Goal: Task Accomplishment & Management: Complete application form

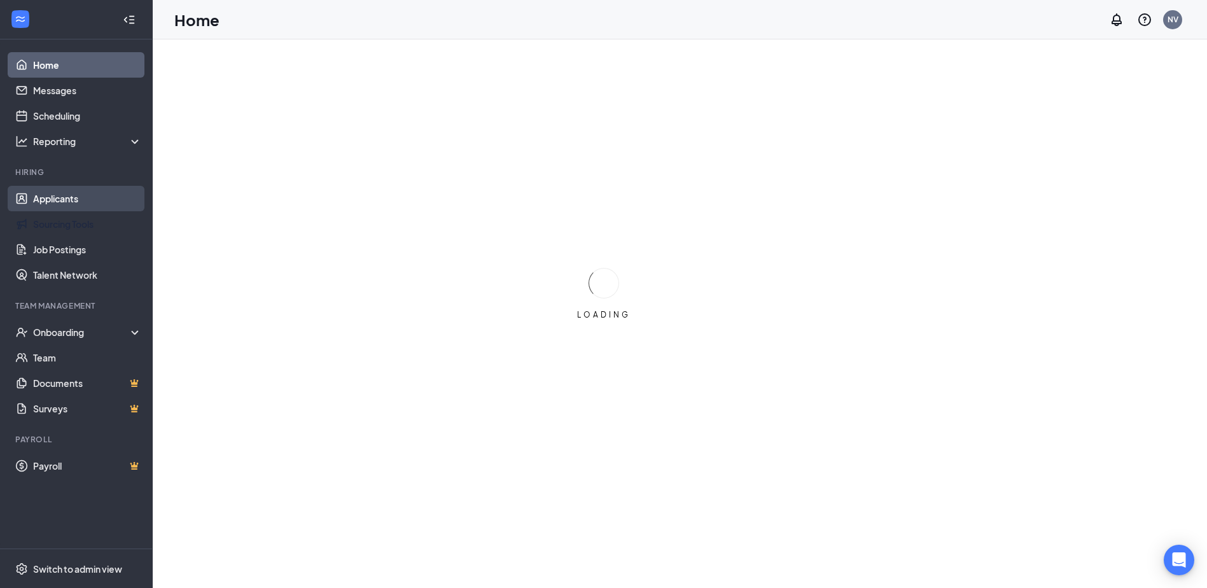
click at [76, 200] on link "Applicants" at bounding box center [87, 198] width 109 height 25
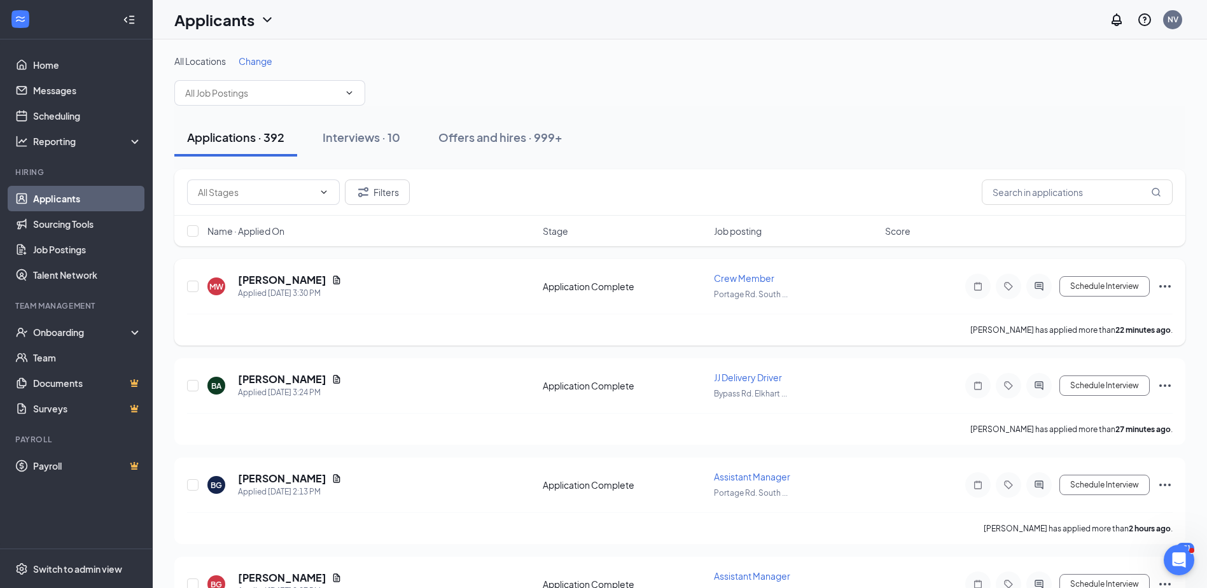
click at [1163, 292] on icon "Ellipses" at bounding box center [1164, 286] width 15 height 15
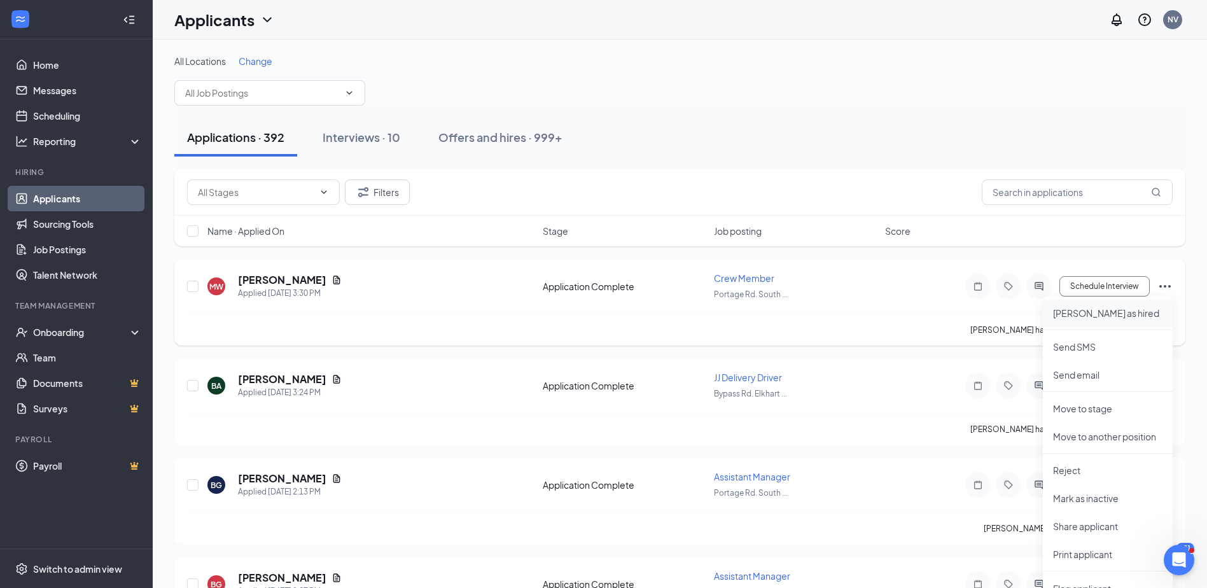
click at [1072, 316] on p "[PERSON_NAME] as hired" at bounding box center [1107, 313] width 109 height 13
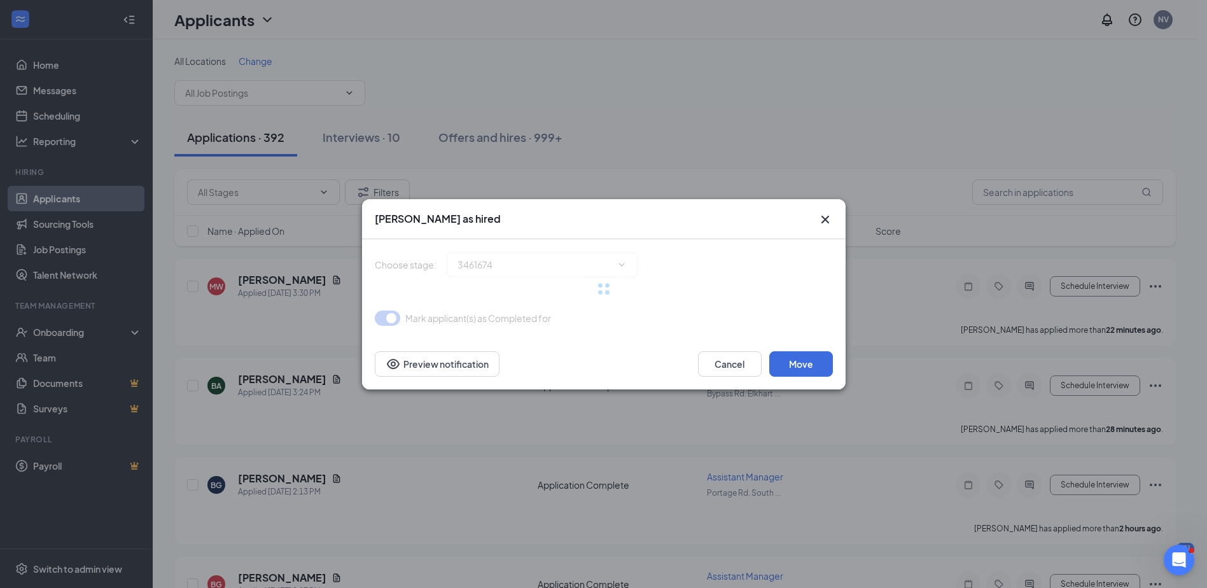
type input "Hiring Complete (final stage)"
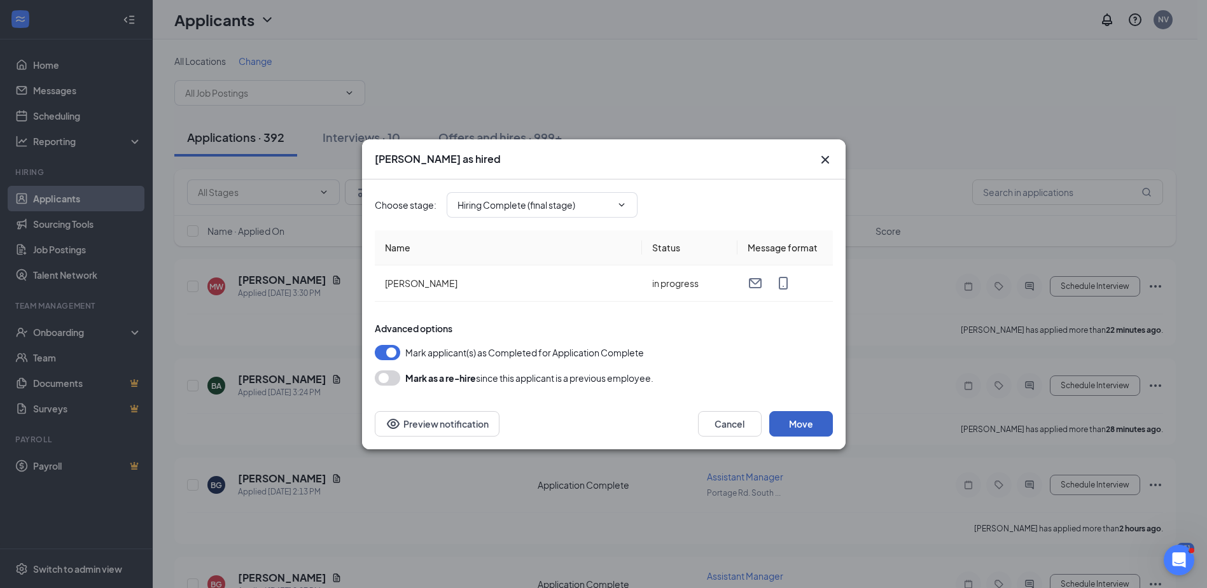
click at [801, 425] on button "Move" at bounding box center [801, 423] width 64 height 25
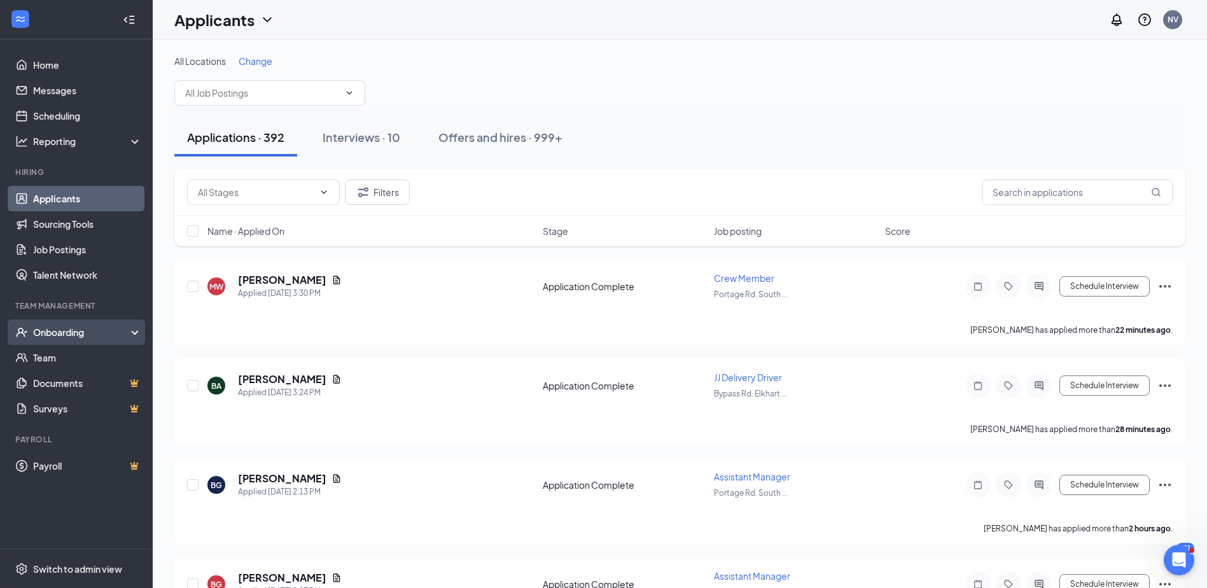
click at [75, 339] on div "Onboarding" at bounding box center [76, 331] width 153 height 25
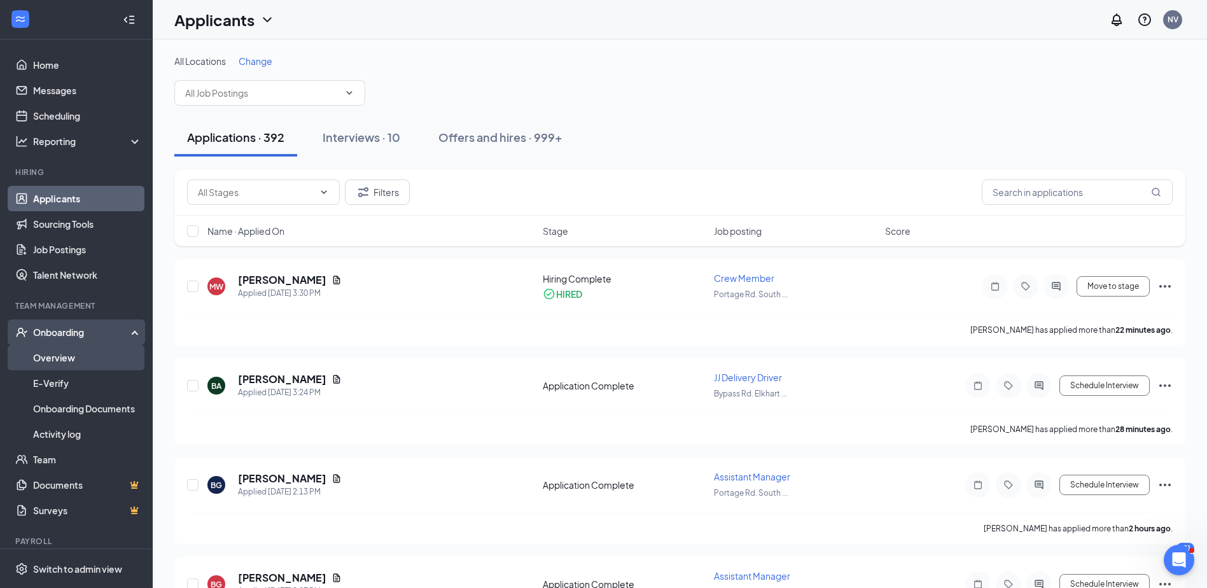
click at [75, 350] on link "Overview" at bounding box center [87, 357] width 109 height 25
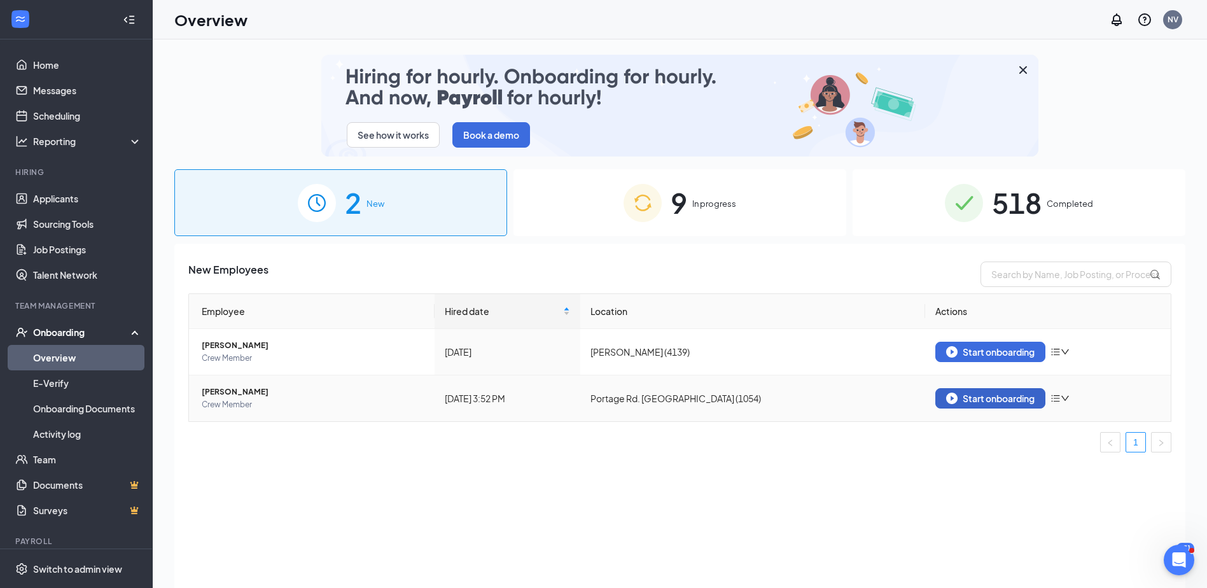
click at [1009, 397] on div "Start onboarding" at bounding box center [990, 398] width 88 height 11
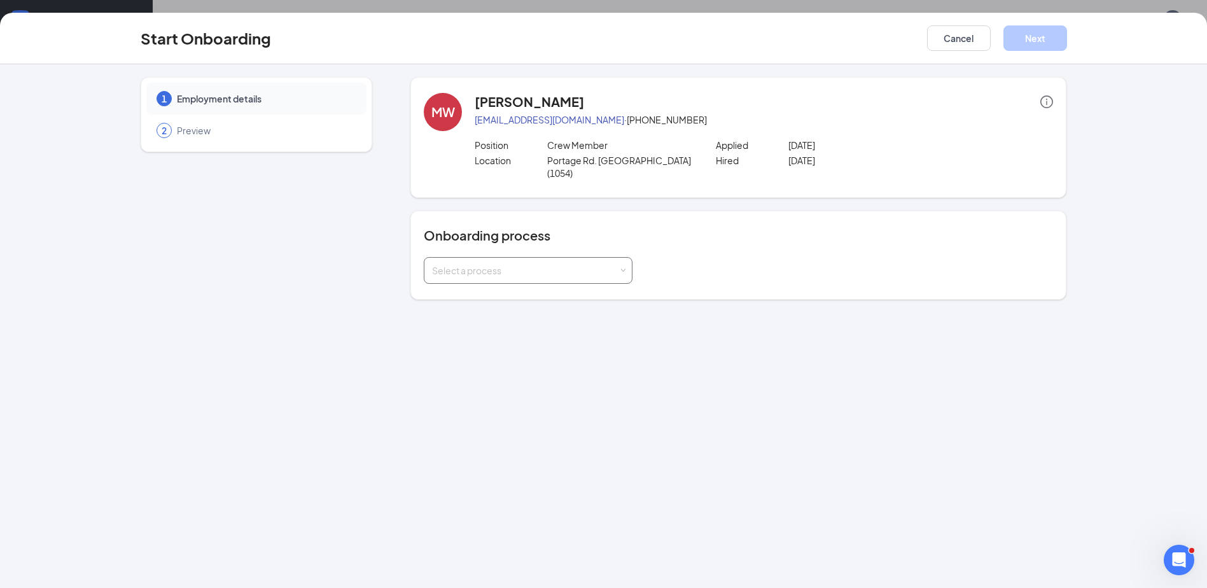
click at [542, 264] on div "Select a process" at bounding box center [525, 270] width 186 height 13
click at [505, 349] on span "General Onboarding" at bounding box center [472, 352] width 87 height 11
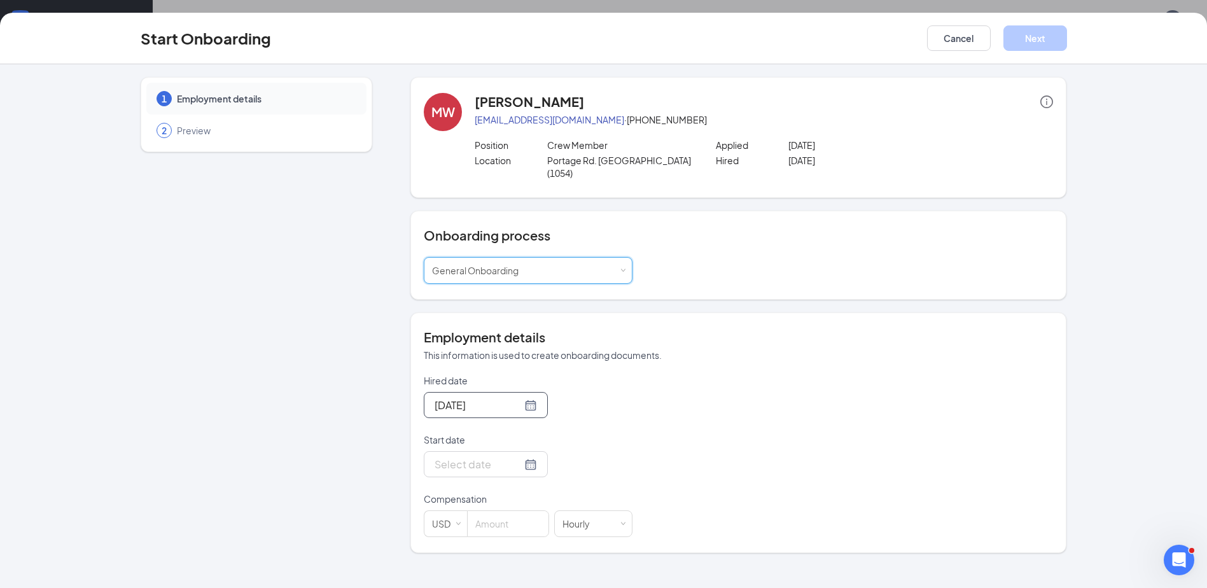
click at [522, 401] on div "[DATE]" at bounding box center [486, 405] width 124 height 26
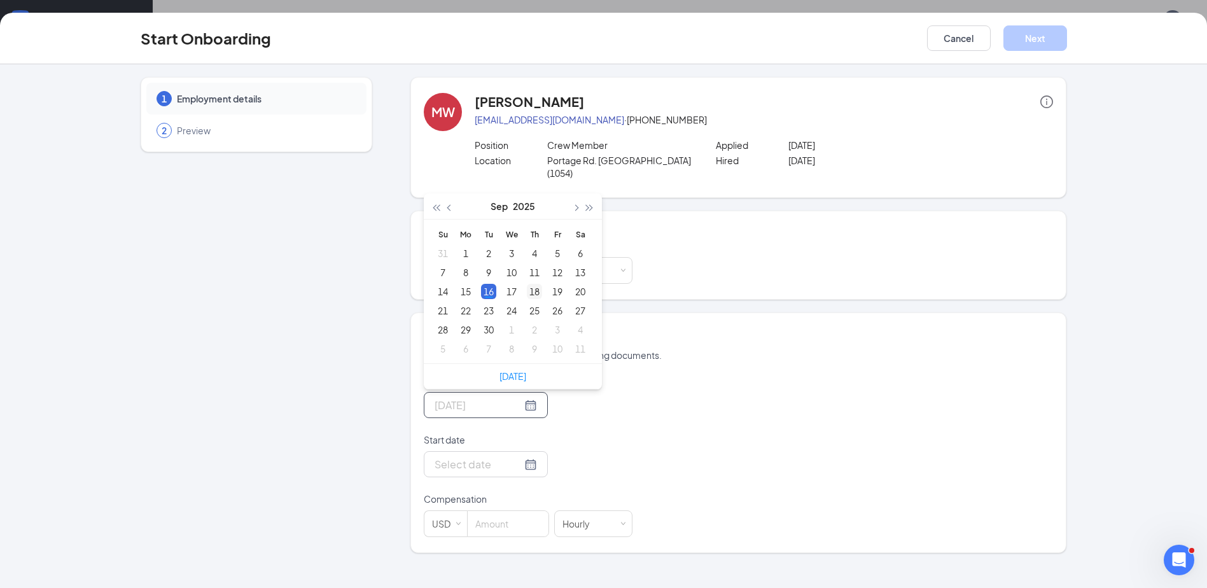
type input "[DATE]"
click at [537, 284] on div "18" at bounding box center [534, 291] width 15 height 15
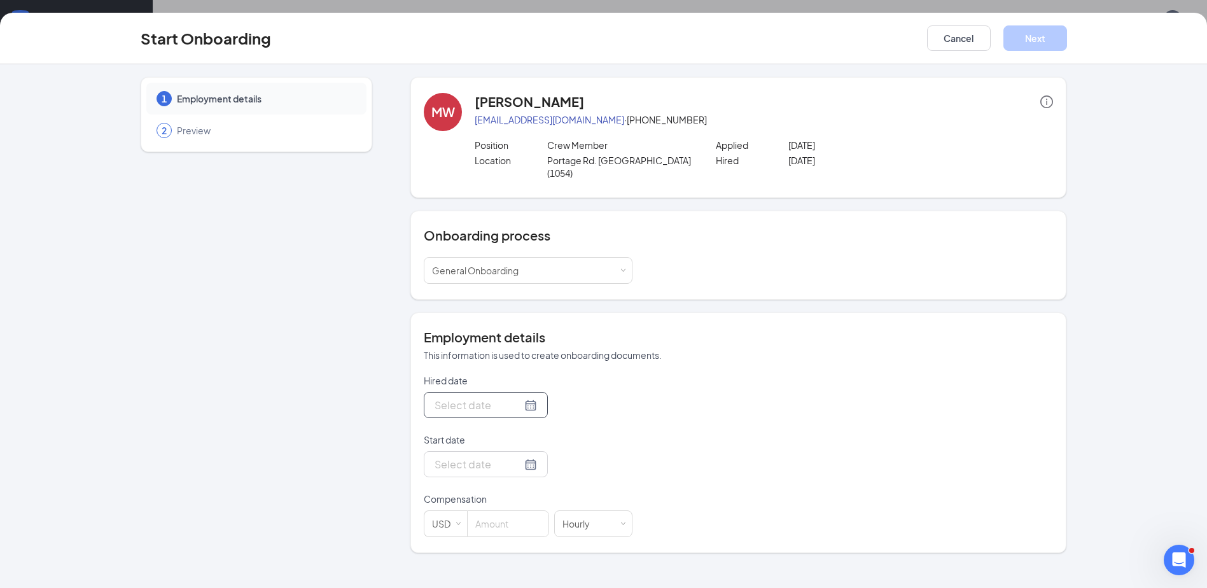
click at [522, 397] on div at bounding box center [486, 405] width 102 height 16
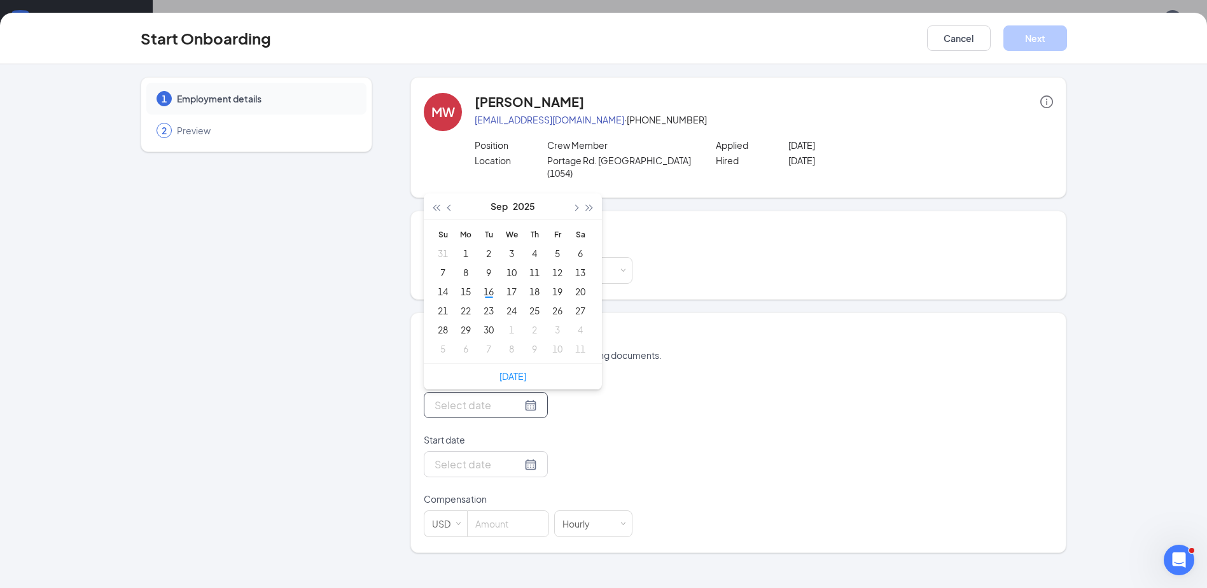
click at [494, 397] on input "Hired date" at bounding box center [478, 405] width 87 height 16
type input "[DATE]"
click at [577, 284] on div "20" at bounding box center [580, 291] width 15 height 15
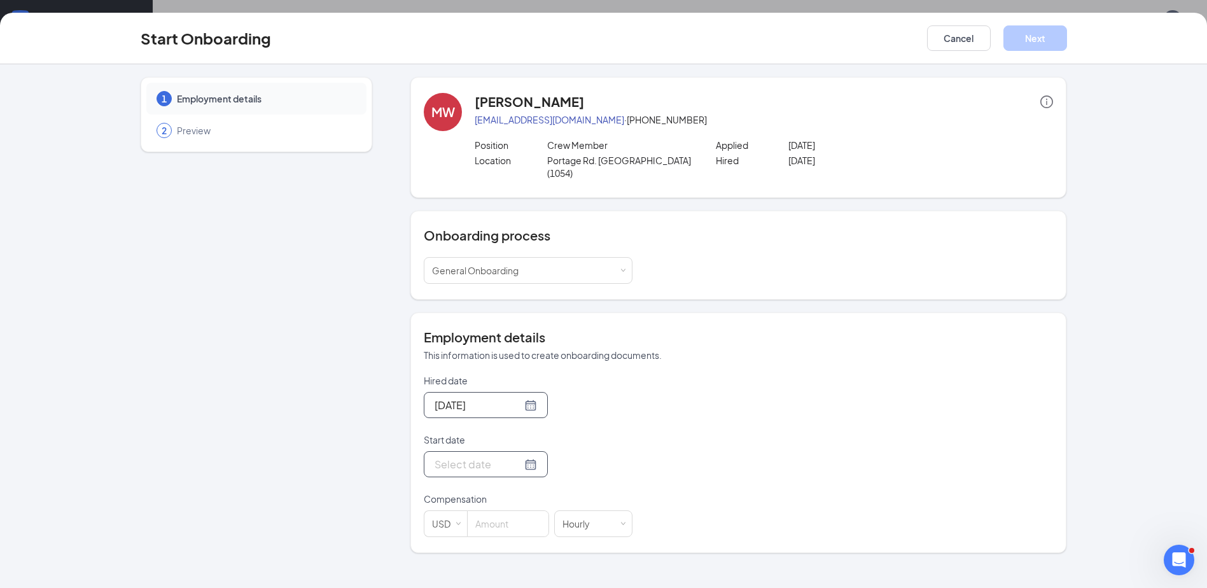
click at [505, 456] on input "Start date" at bounding box center [478, 464] width 87 height 16
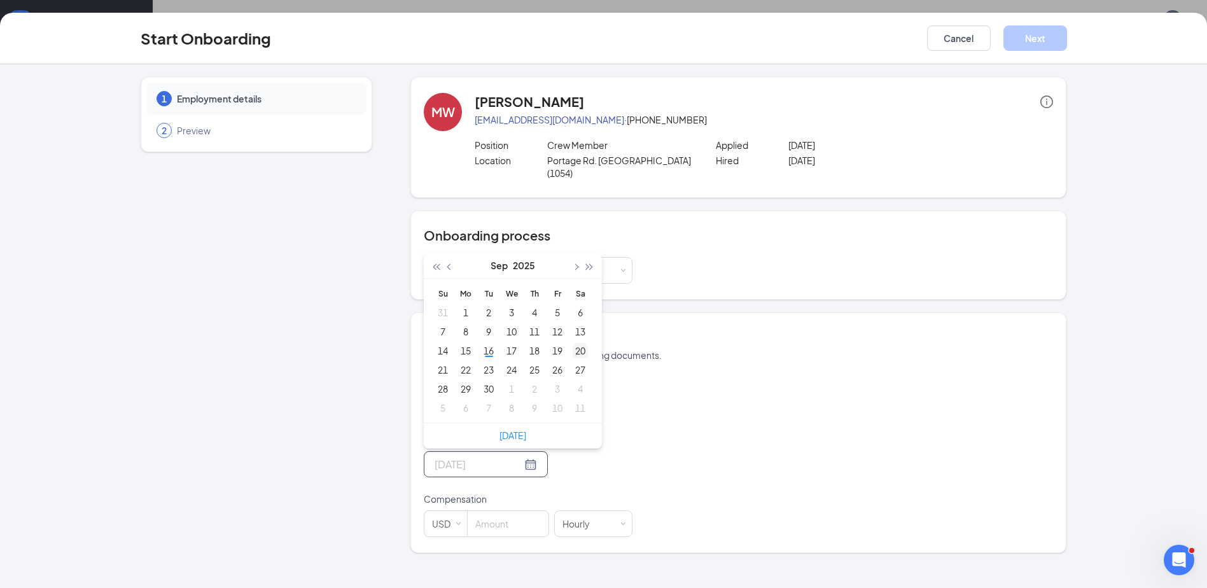
type input "[DATE]"
click at [581, 343] on div "20" at bounding box center [580, 350] width 15 height 15
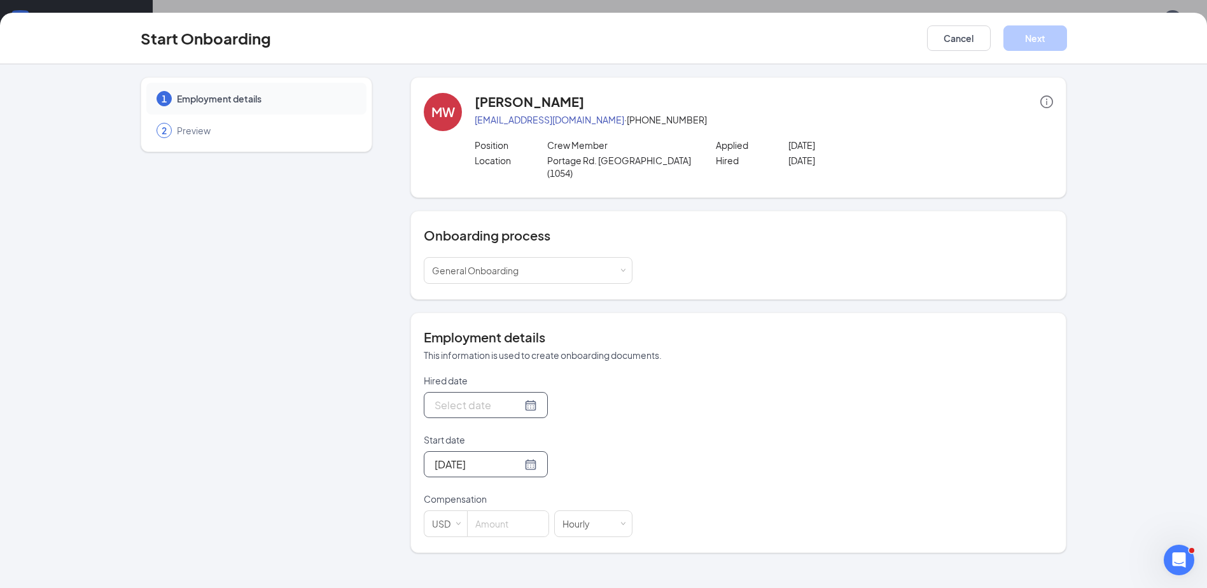
click at [503, 397] on input "Hired date" at bounding box center [478, 405] width 87 height 16
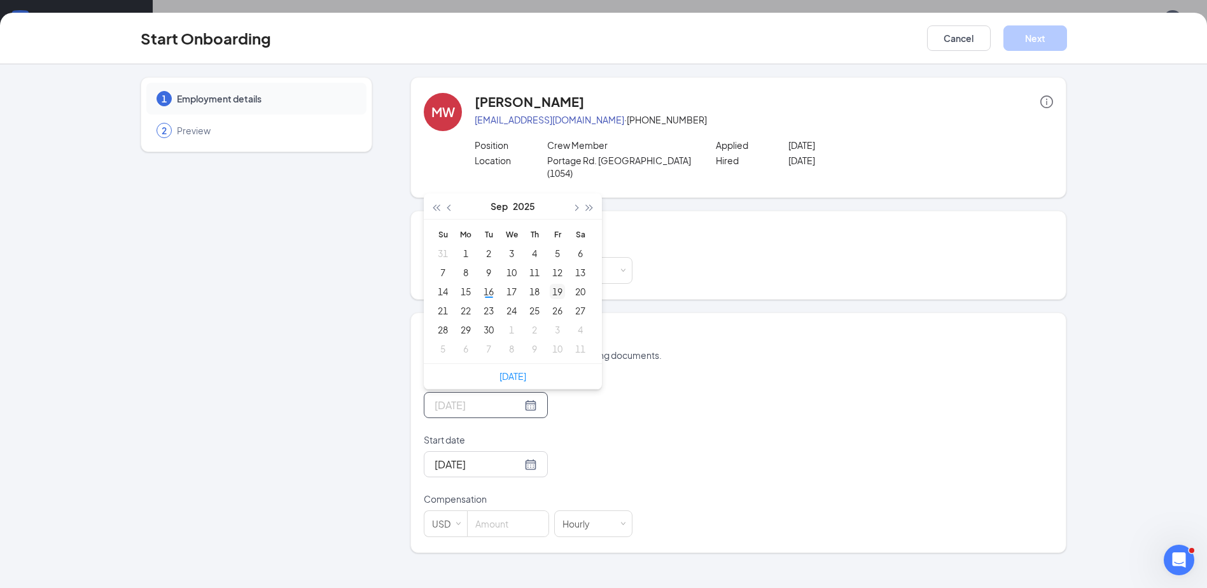
type input "[DATE]"
click at [551, 284] on div "19" at bounding box center [557, 291] width 15 height 15
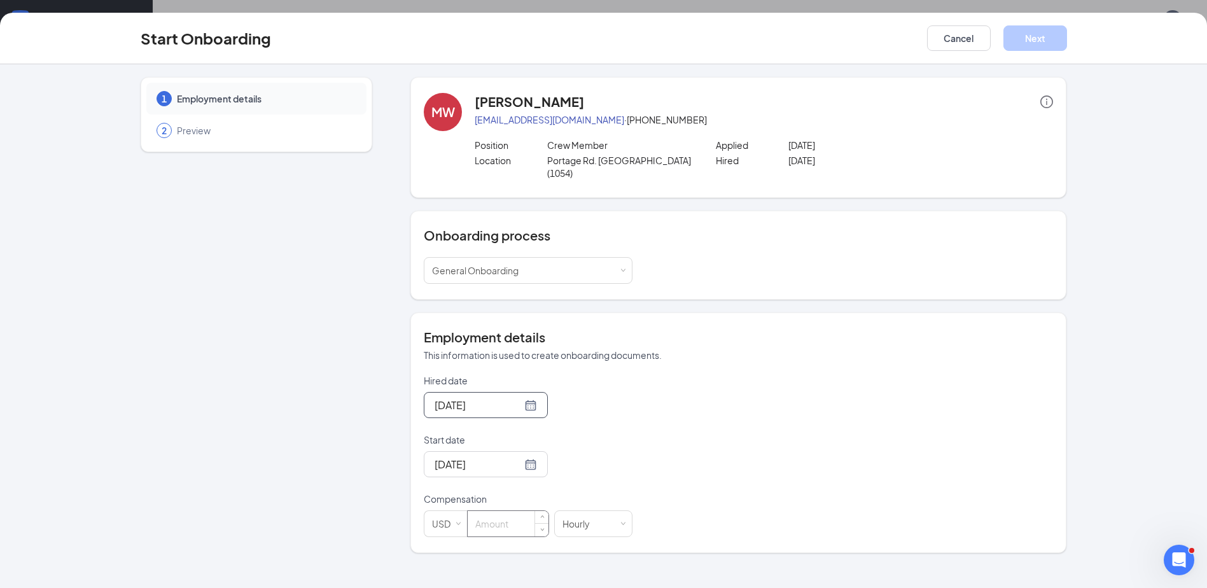
click at [512, 511] on input at bounding box center [508, 523] width 81 height 25
type input "12.5"
click at [657, 447] on div "Hired date [DATE] [DATE] Su Mo Tu We Th Fr Sa 31 1 2 3 4 5 6 7 8 9 10 11 12 13 …" at bounding box center [738, 455] width 629 height 163
click at [1032, 41] on button "Next" at bounding box center [1035, 37] width 64 height 25
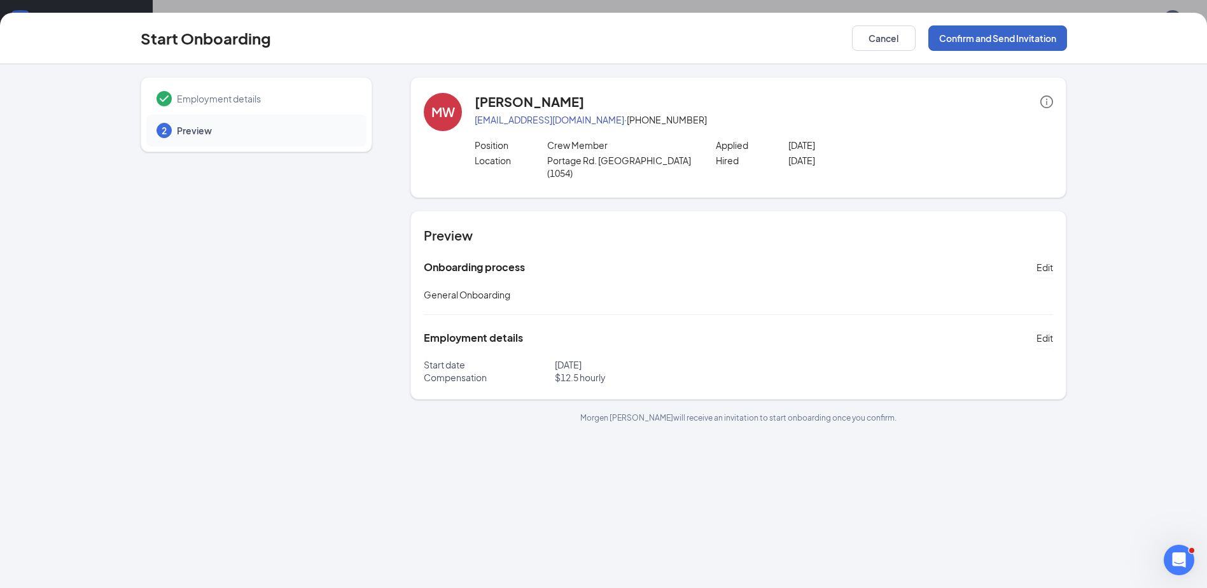
click at [970, 33] on button "Confirm and Send Invitation" at bounding box center [997, 37] width 139 height 25
